Goal: Task Accomplishment & Management: Use online tool/utility

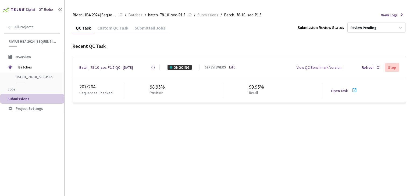
click at [340, 91] on link "Open Task" at bounding box center [339, 91] width 17 height 5
click at [124, 65] on div "Batch_78-10_sec-P1.5 QC - [DATE]" at bounding box center [106, 67] width 54 height 5
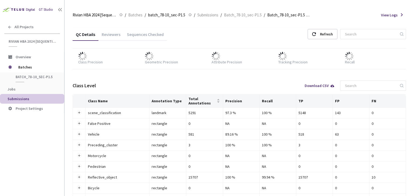
click at [108, 37] on div "Reviewers" at bounding box center [110, 36] width 25 height 9
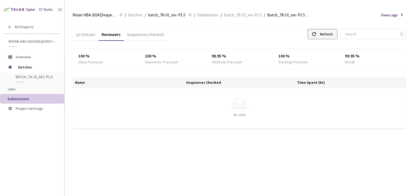
click at [329, 34] on div "Refresh" at bounding box center [326, 34] width 13 height 10
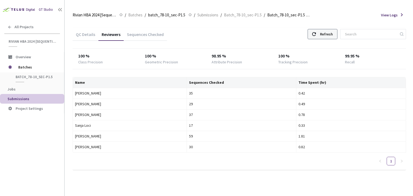
click at [329, 34] on div "Refresh" at bounding box center [326, 34] width 13 height 10
click at [328, 34] on div "Refresh" at bounding box center [326, 34] width 13 height 10
click at [327, 34] on div "Refresh" at bounding box center [326, 34] width 13 height 10
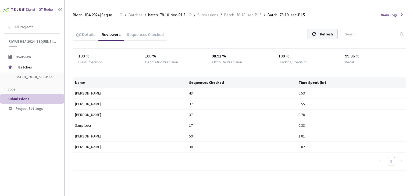
click at [327, 34] on div "Refresh" at bounding box center [326, 34] width 13 height 10
click at [333, 38] on div "Refresh" at bounding box center [326, 34] width 13 height 10
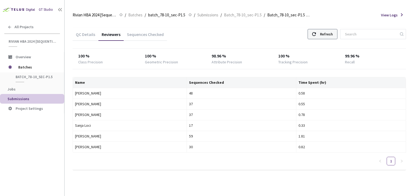
click at [333, 38] on div "Refresh" at bounding box center [326, 34] width 13 height 10
click at [330, 36] on div "Refresh" at bounding box center [326, 34] width 13 height 10
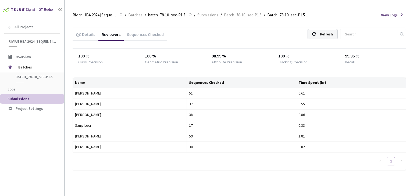
click at [330, 36] on div "Refresh" at bounding box center [326, 34] width 13 height 10
click at [330, 34] on div "Refresh" at bounding box center [326, 34] width 13 height 10
click at [333, 34] on div "Refresh" at bounding box center [326, 34] width 13 height 10
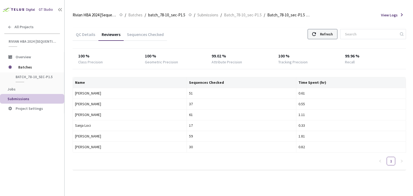
click at [333, 34] on div "Refresh" at bounding box center [326, 34] width 13 height 10
click at [326, 34] on div "Refresh" at bounding box center [323, 34] width 30 height 10
click at [379, 42] on div "QC Details Reviewers Sequences Checked Refresh 100 % Class Precision 100 % Geom…" at bounding box center [240, 99] width 334 height 142
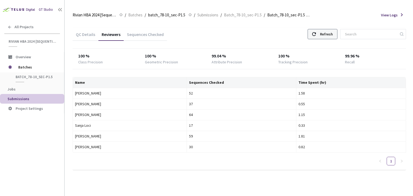
click at [330, 36] on div "Refresh" at bounding box center [326, 34] width 13 height 10
click at [404, 49] on div "100 % Class Precision 100 % Geometric Precision 99.04 % Attribute Precision 100…" at bounding box center [240, 59] width 334 height 20
